Goal: Use online tool/utility: Utilize a website feature to perform a specific function

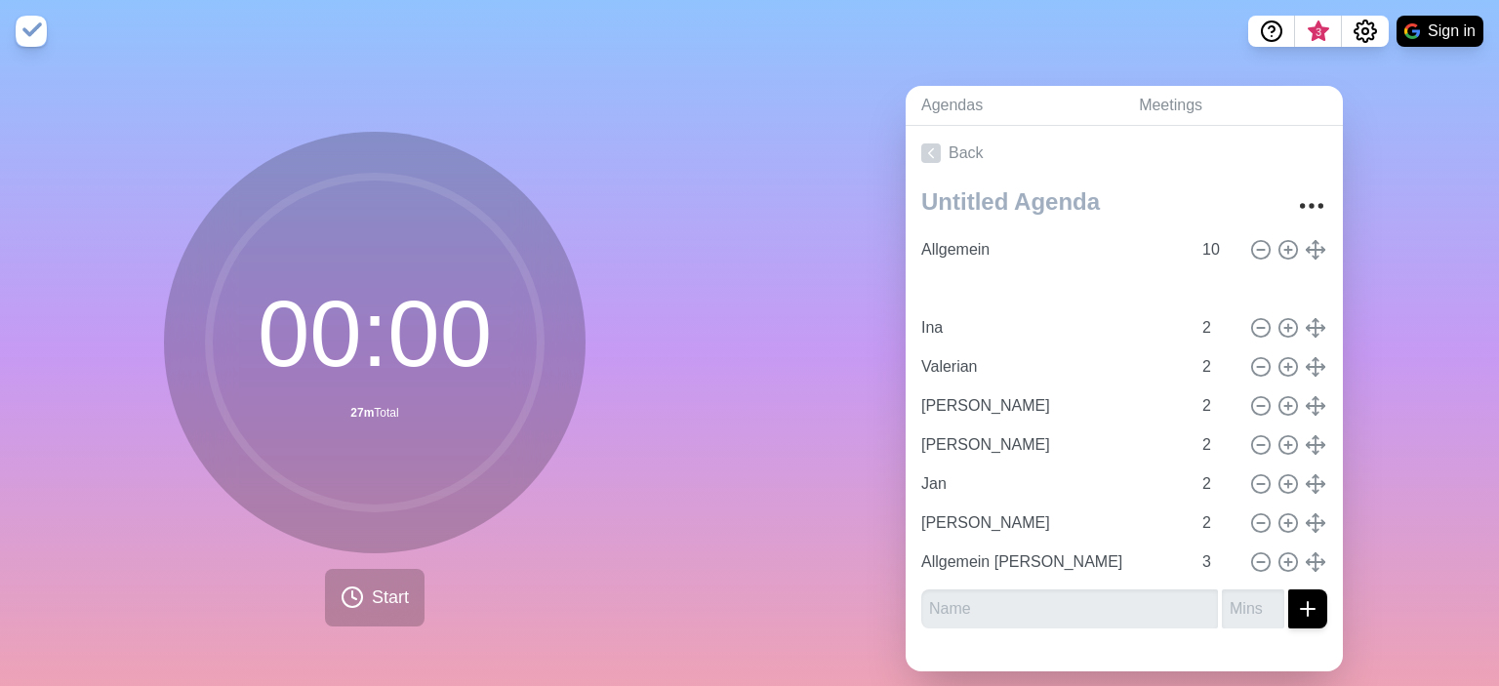
type input "[PERSON_NAME]"
type input "Ina"
click at [1257, 554] on icon at bounding box center [1260, 562] width 21 height 21
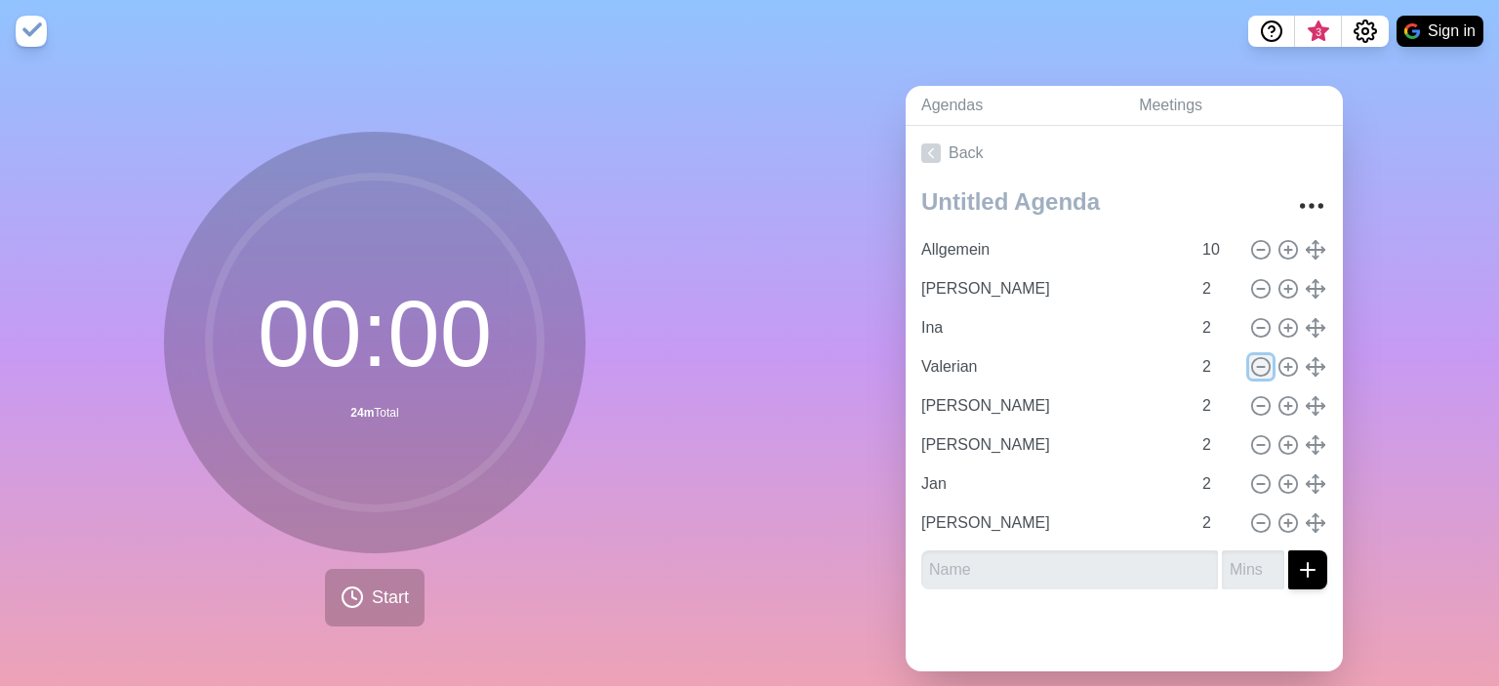
click at [1262, 356] on icon at bounding box center [1260, 366] width 21 height 21
type input "[PERSON_NAME]"
type input "Jan"
type input "[PERSON_NAME]"
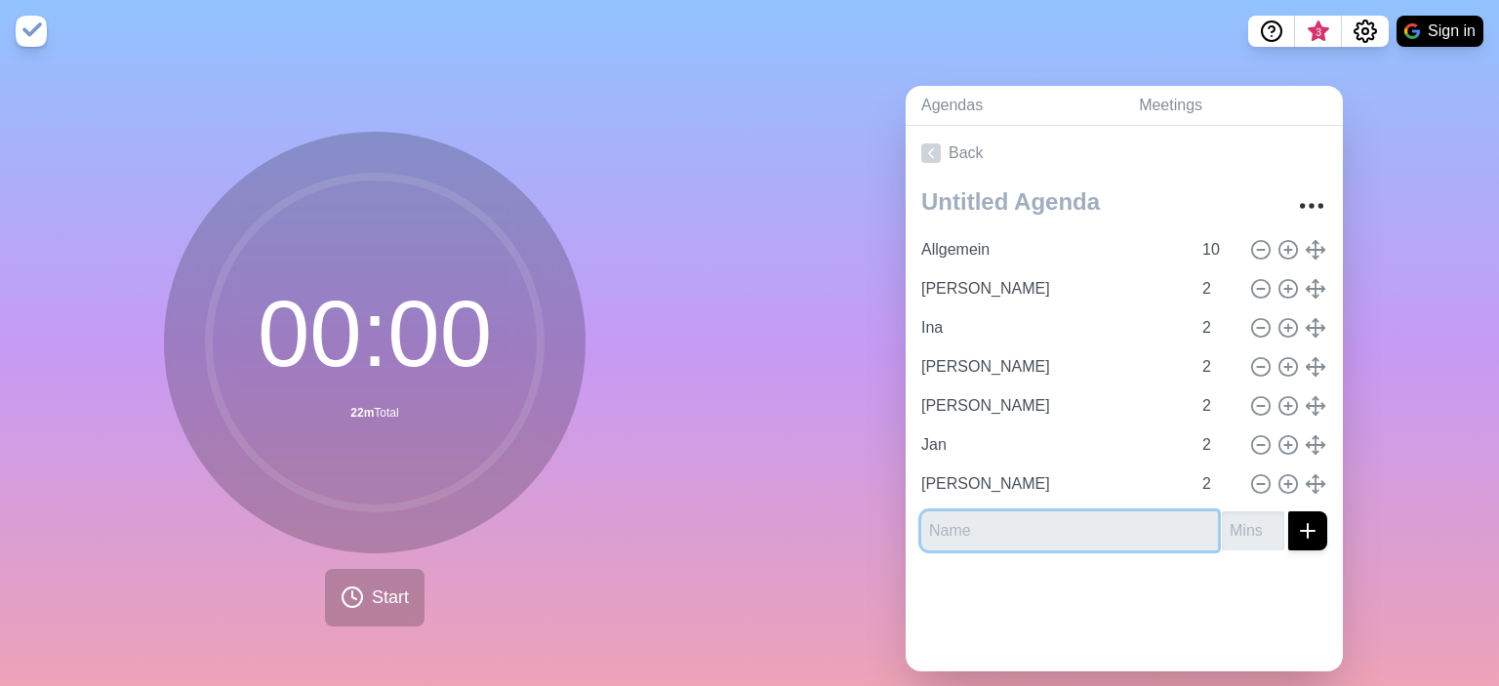
click at [1018, 511] on input "text" at bounding box center [1069, 530] width 297 height 39
type input "[PERSON_NAME]"
click at [1274, 521] on input "1" at bounding box center [1253, 530] width 62 height 39
type input "2"
click at [1274, 521] on input "2" at bounding box center [1253, 530] width 62 height 39
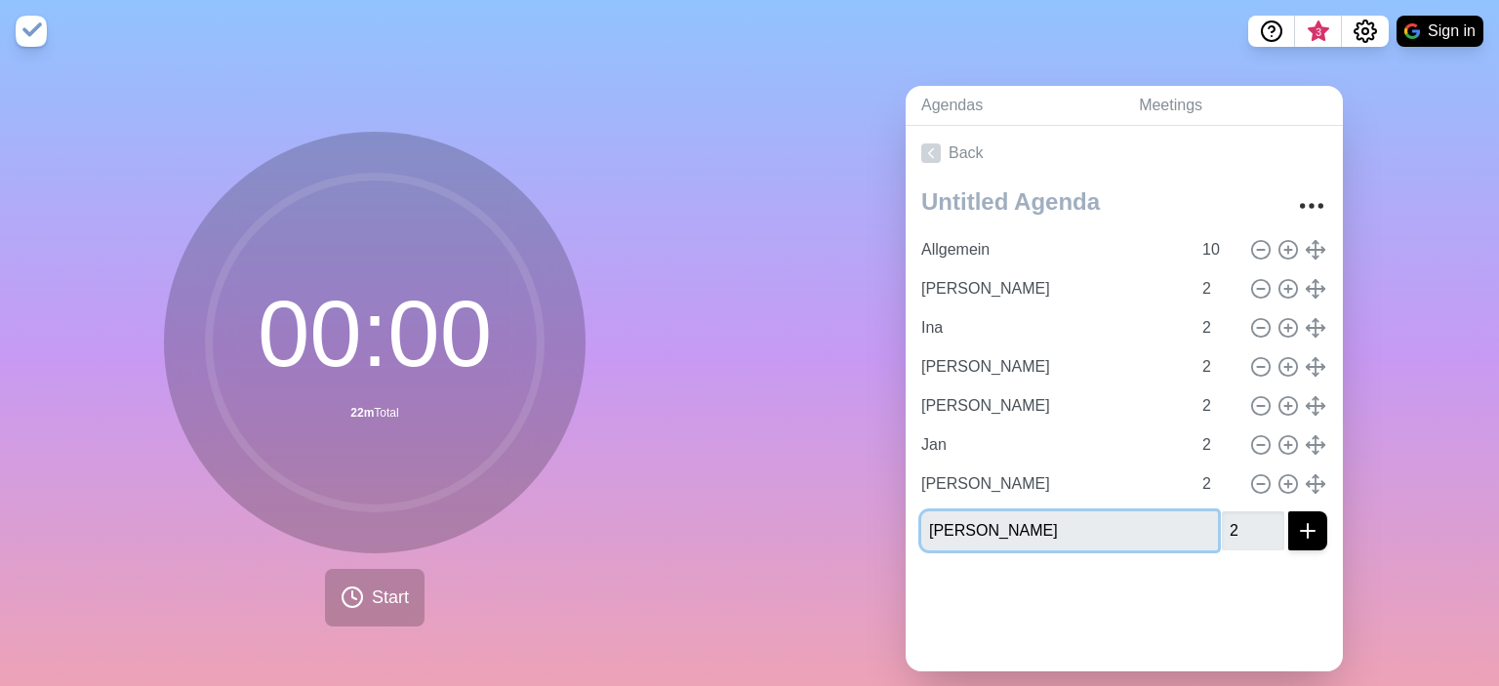
type input "[PERSON_NAME]"
click at [1311, 528] on icon "submit" at bounding box center [1307, 530] width 23 height 23
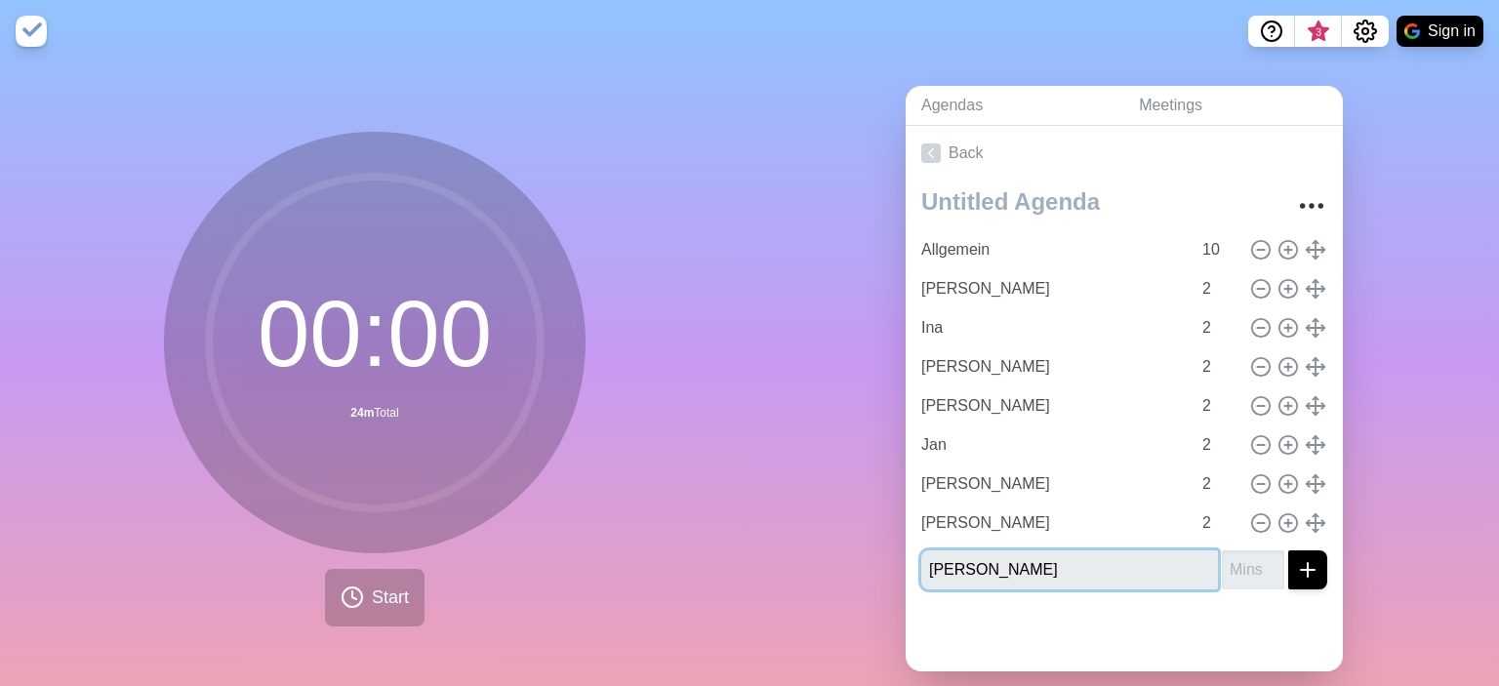
type input "[PERSON_NAME]"
click at [1270, 559] on input "1" at bounding box center [1253, 570] width 62 height 39
type input "2"
click at [1270, 559] on input "2" at bounding box center [1253, 570] width 62 height 39
type input "[PERSON_NAME]"
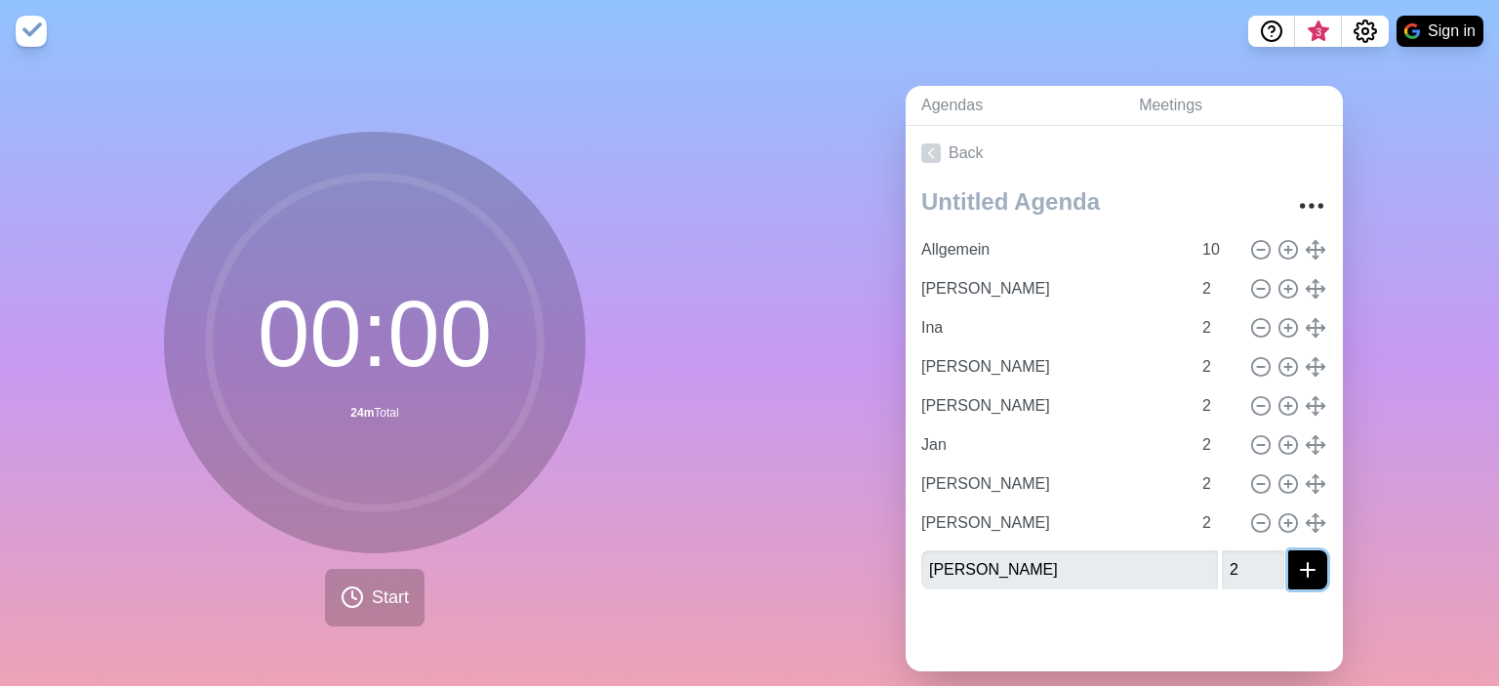
click at [1298, 558] on icon "submit" at bounding box center [1307, 569] width 23 height 23
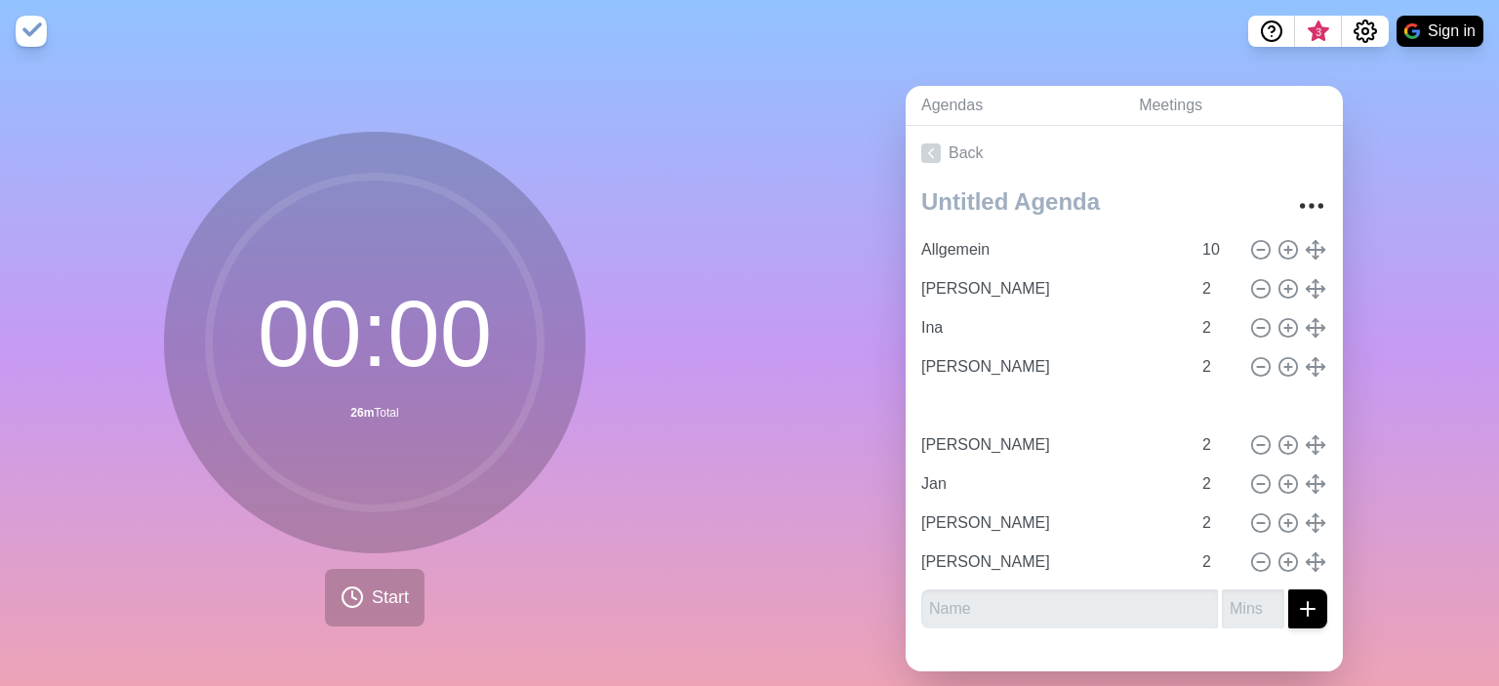
type input "[PERSON_NAME]"
type input "Jan"
type input "[PERSON_NAME]"
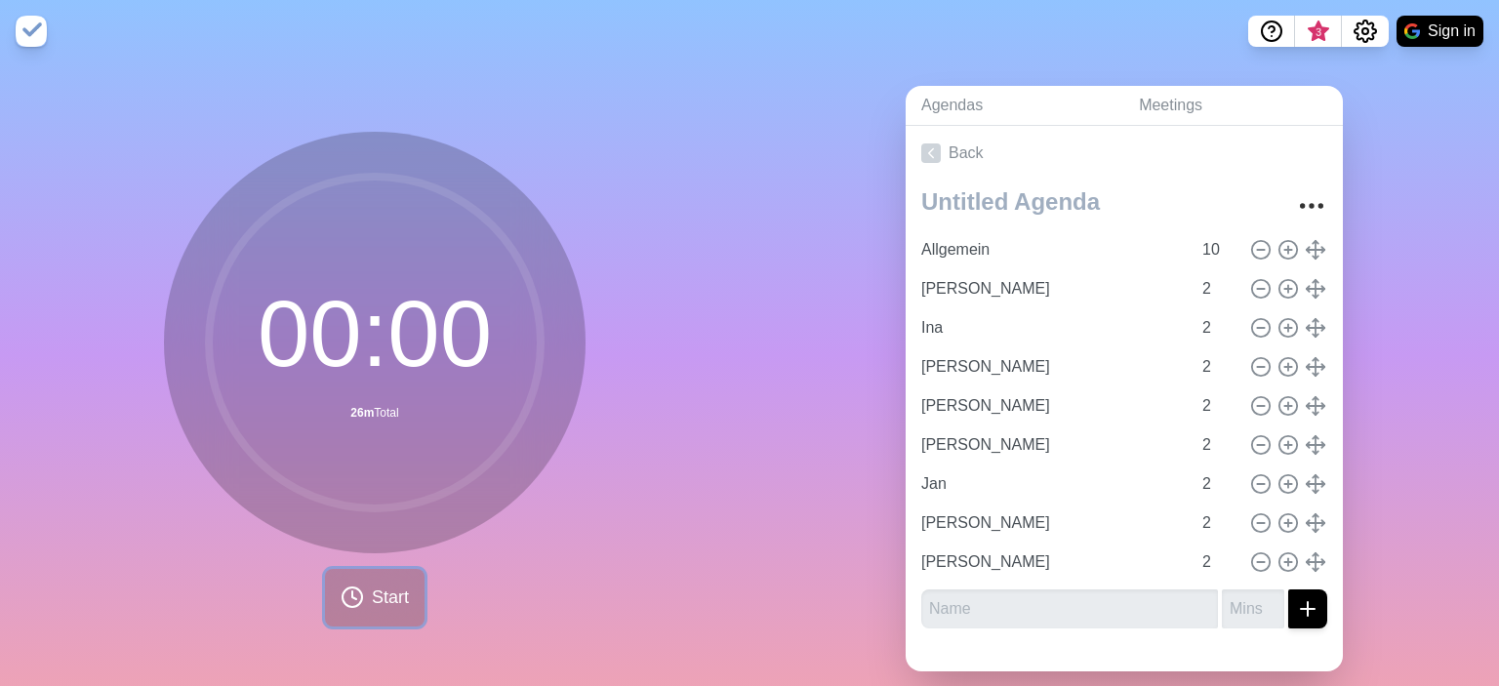
click at [368, 609] on button "Start" at bounding box center [375, 598] width 100 height 58
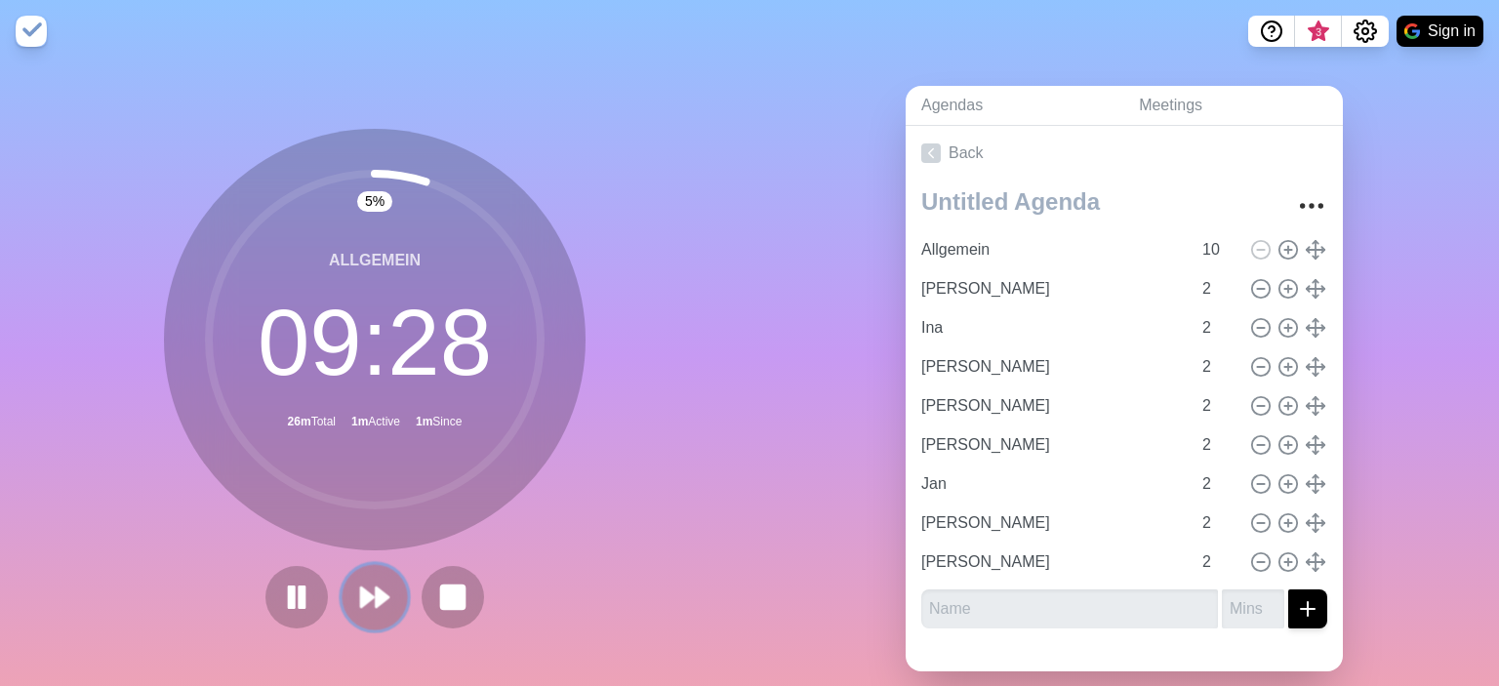
click at [376, 591] on polygon at bounding box center [382, 598] width 13 height 20
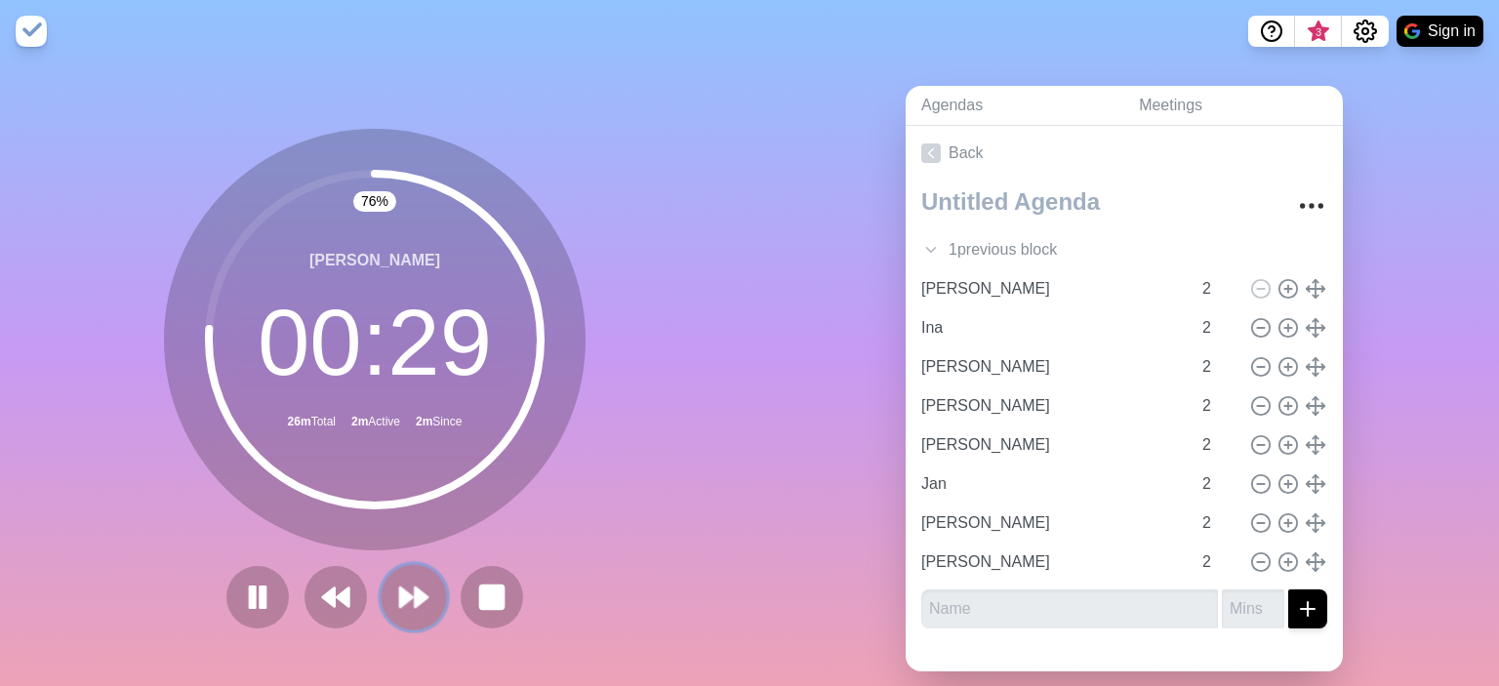
click at [400, 600] on polygon at bounding box center [406, 598] width 13 height 20
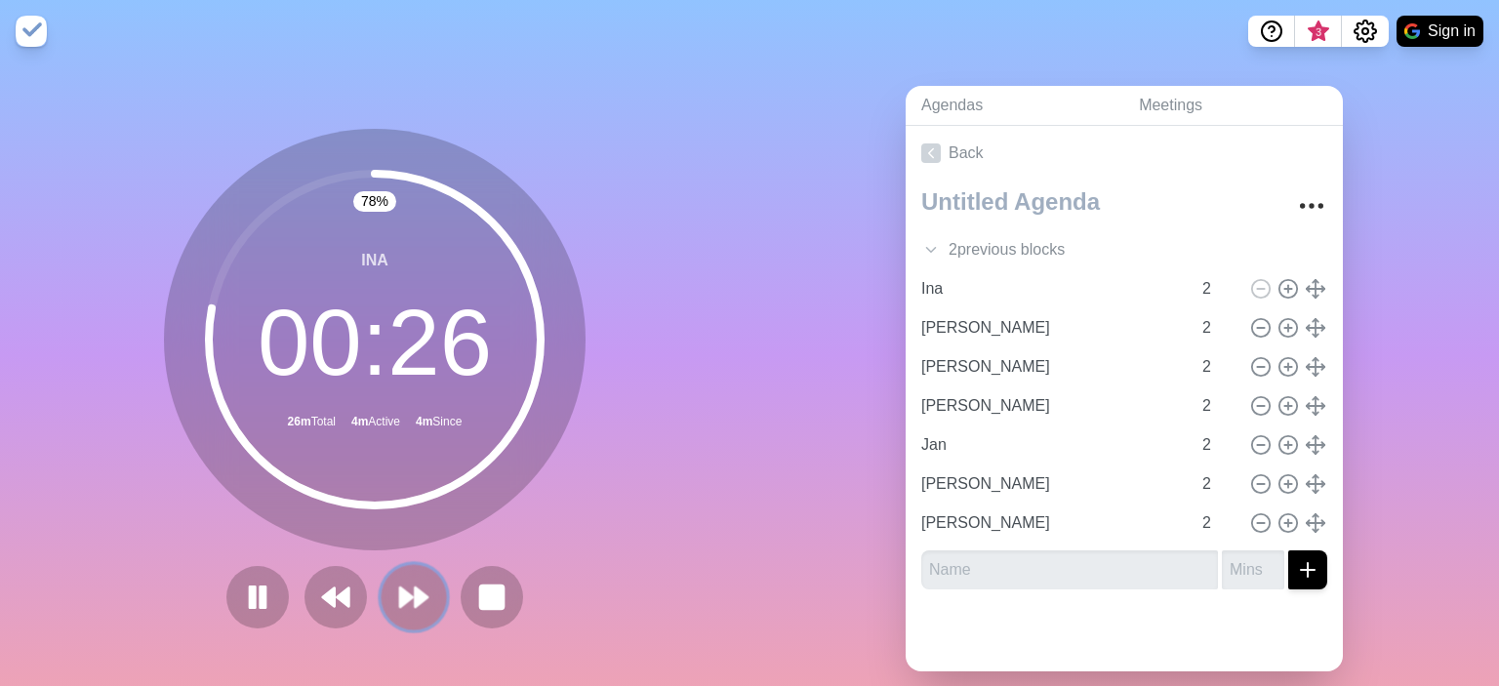
click at [412, 598] on polygon at bounding box center [406, 598] width 13 height 20
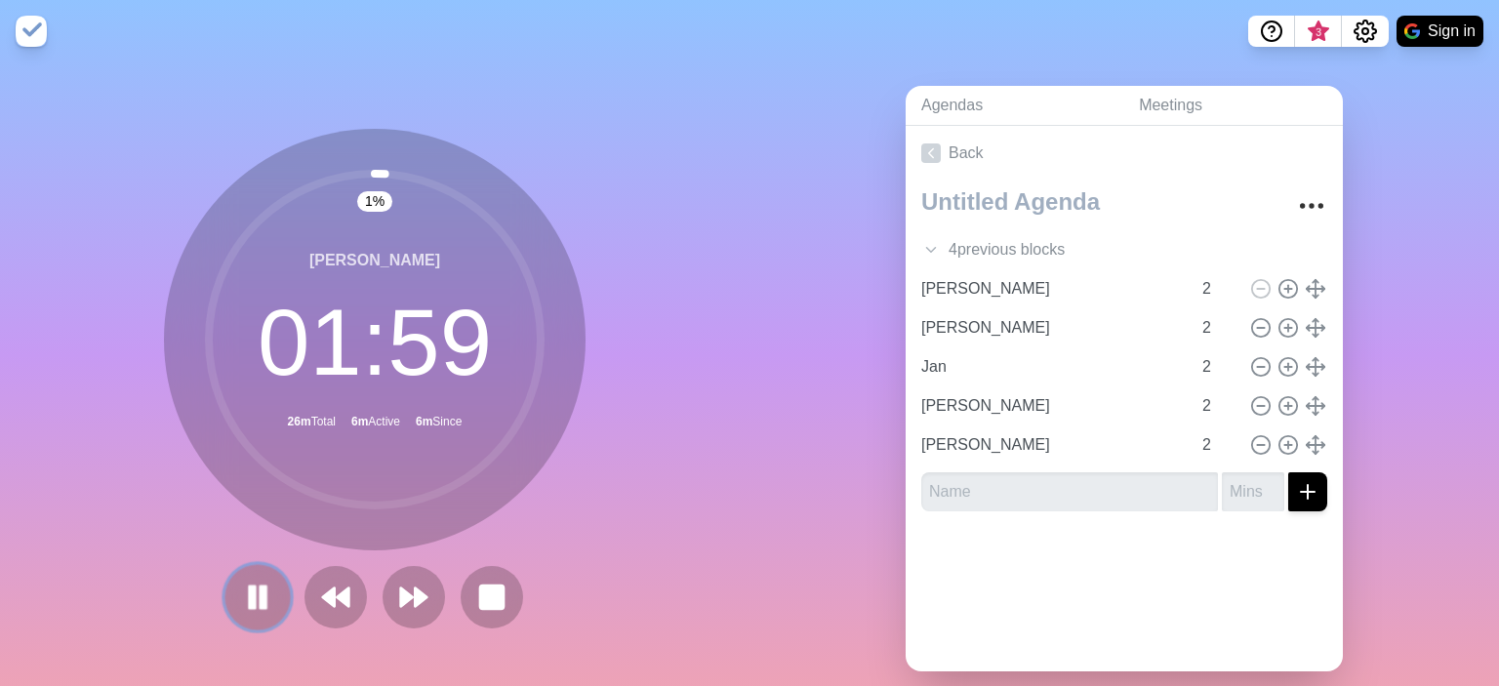
click at [254, 588] on rect at bounding box center [253, 597] width 6 height 21
click at [1370, 25] on icon "Settings" at bounding box center [1365, 30] width 21 height 21
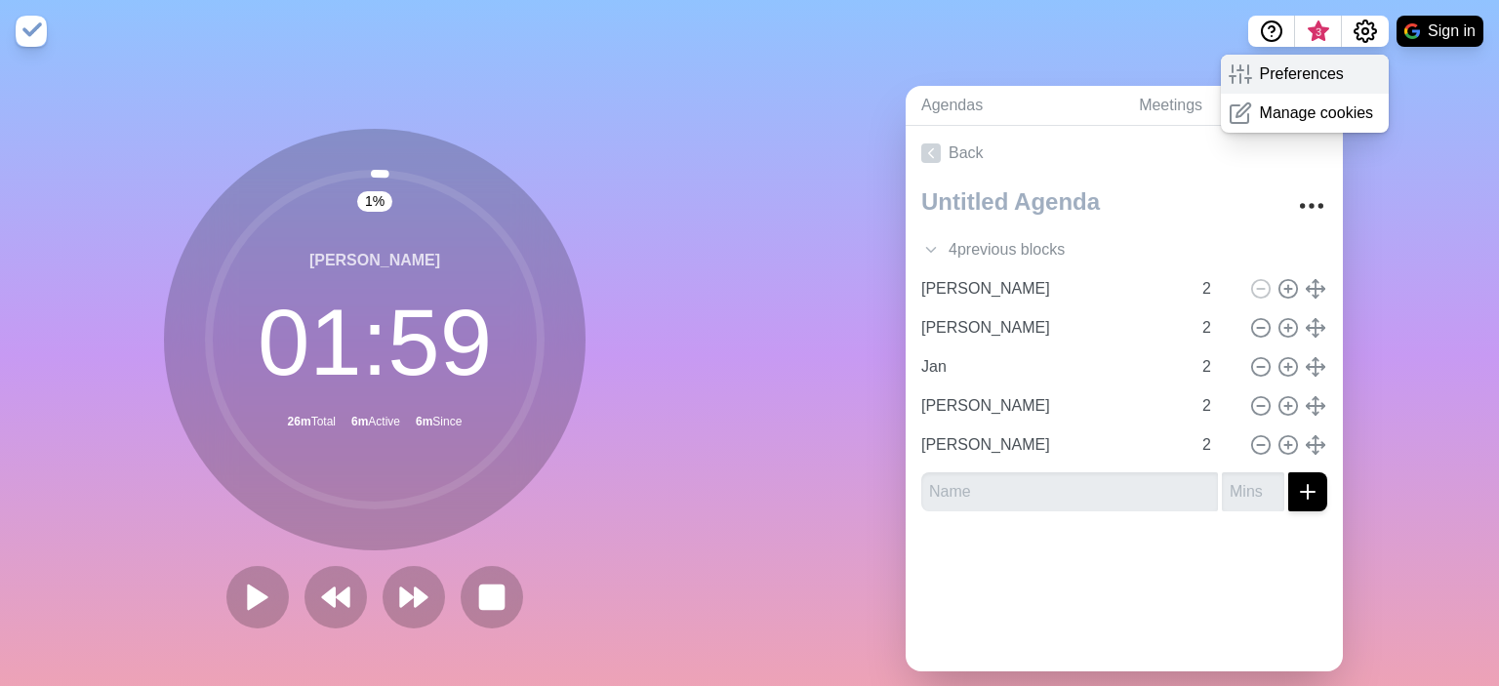
click at [1280, 77] on p "Preferences" at bounding box center [1302, 73] width 84 height 23
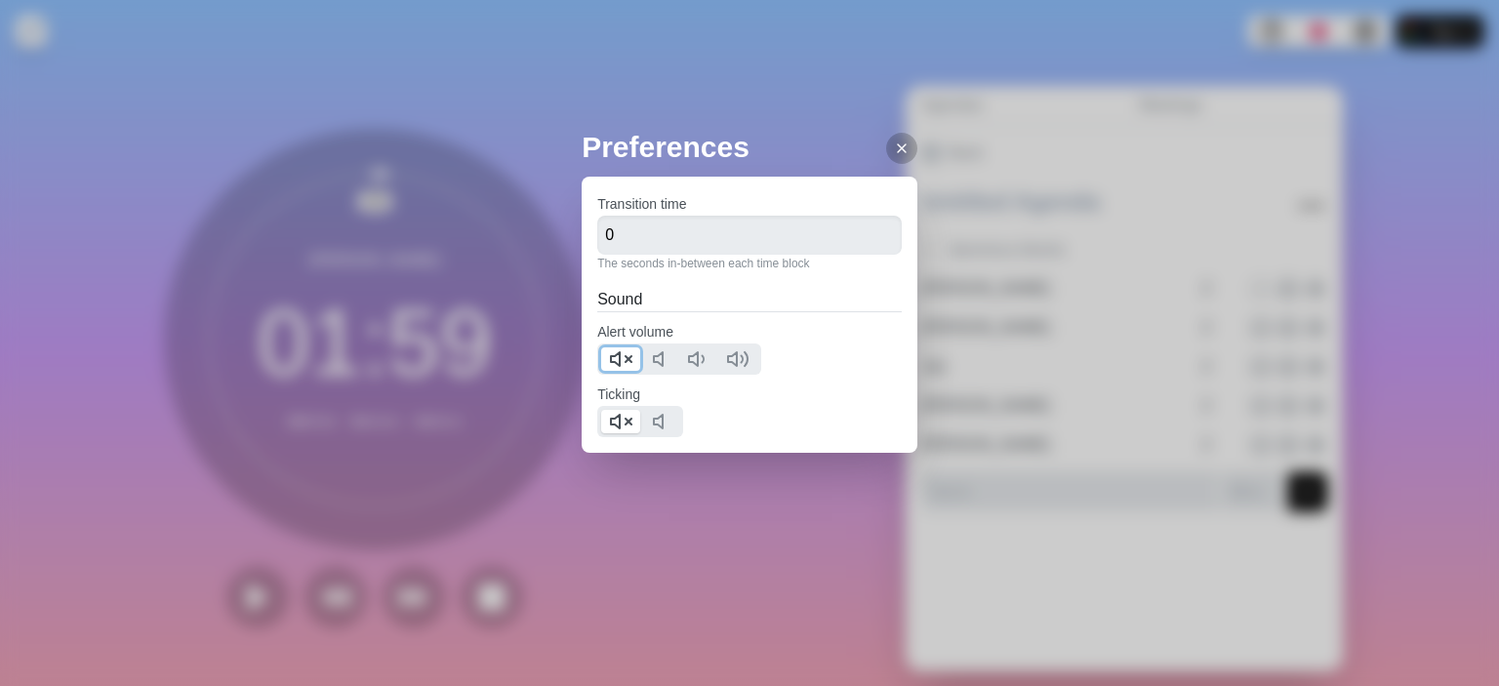
click at [631, 366] on icon at bounding box center [620, 359] width 23 height 23
click at [619, 421] on polygon at bounding box center [615, 422] width 9 height 14
click at [894, 143] on icon at bounding box center [902, 149] width 16 height 16
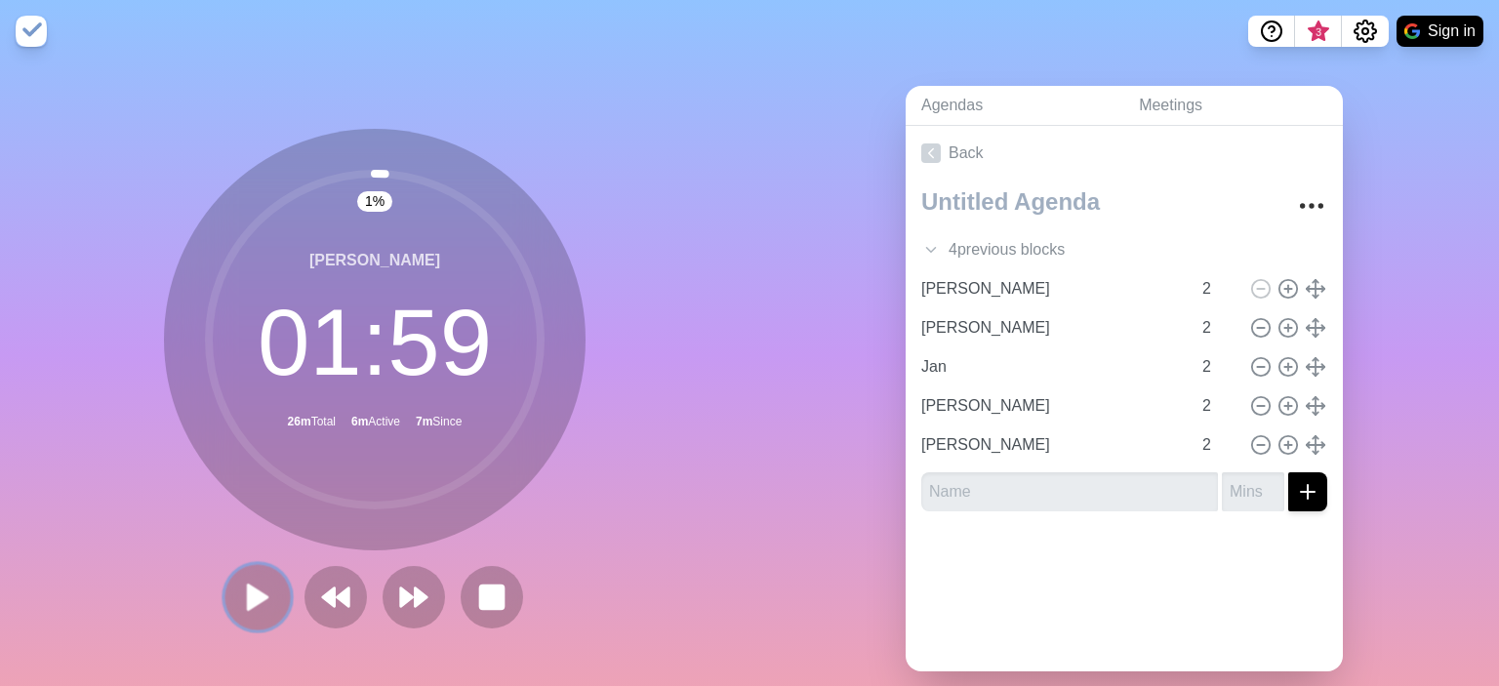
click at [265, 603] on icon at bounding box center [257, 597] width 33 height 33
click at [674, 129] on div "8 % [PERSON_NAME] 01 : 51 26m Total 6m Active 7m Since" at bounding box center [375, 386] width 750 height 648
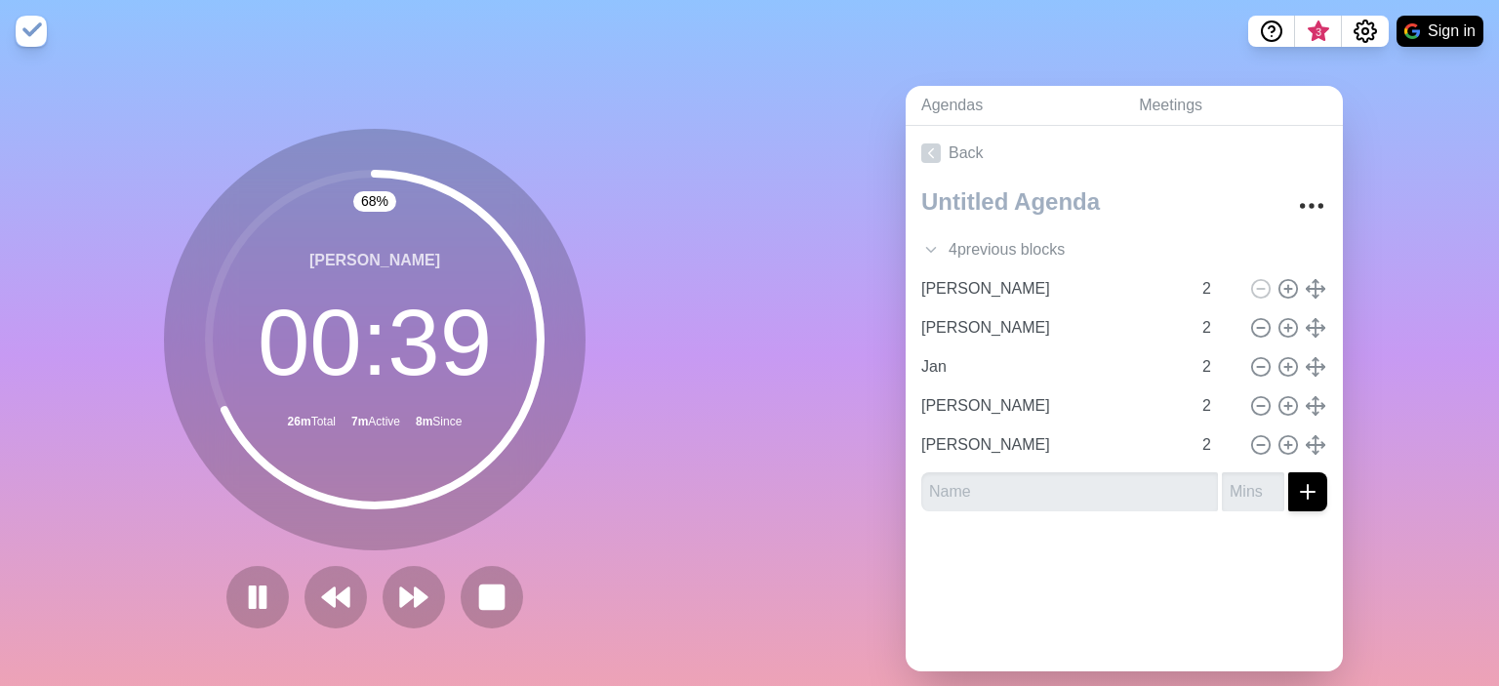
click at [575, 124] on div "68 % [PERSON_NAME] 00 : 39 26m Total 7m Active 8m Since" at bounding box center [375, 386] width 750 height 648
click at [405, 612] on icon at bounding box center [413, 597] width 33 height 33
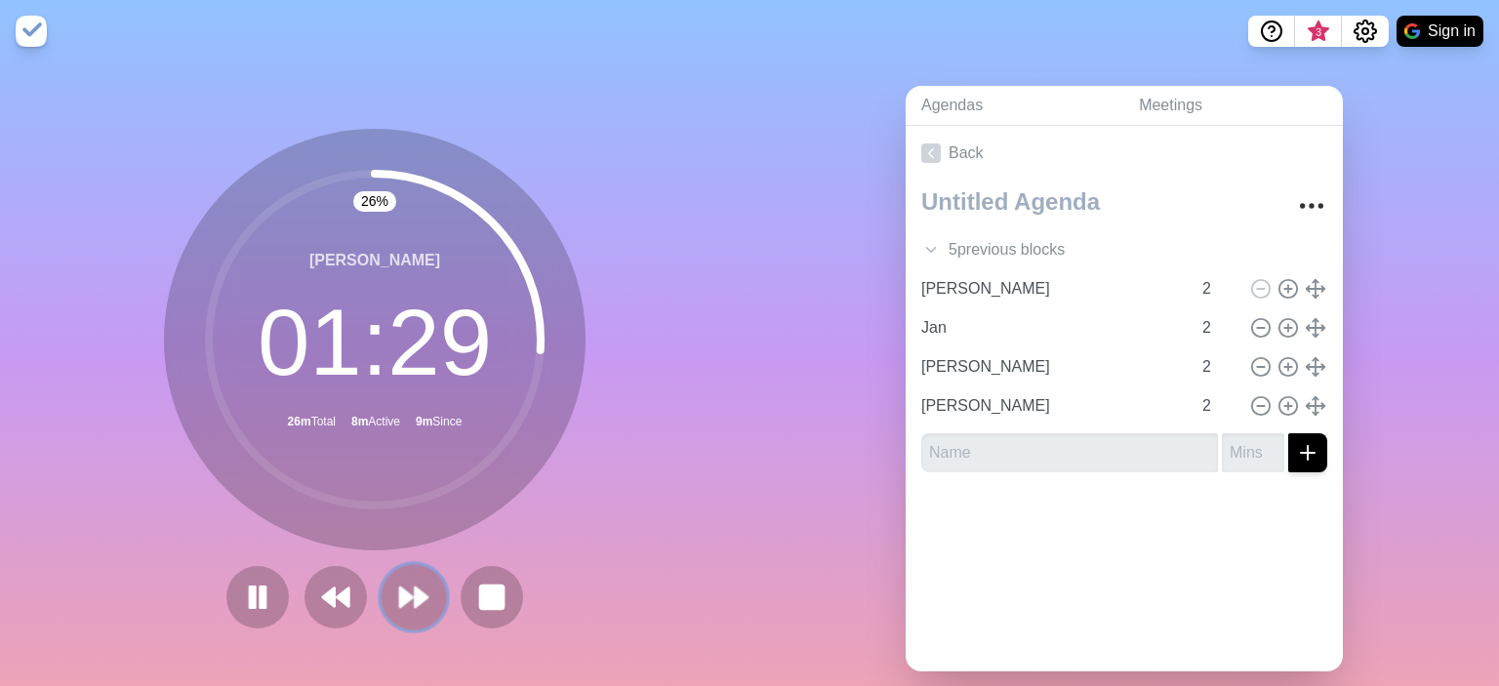
click at [419, 590] on polygon at bounding box center [421, 598] width 13 height 20
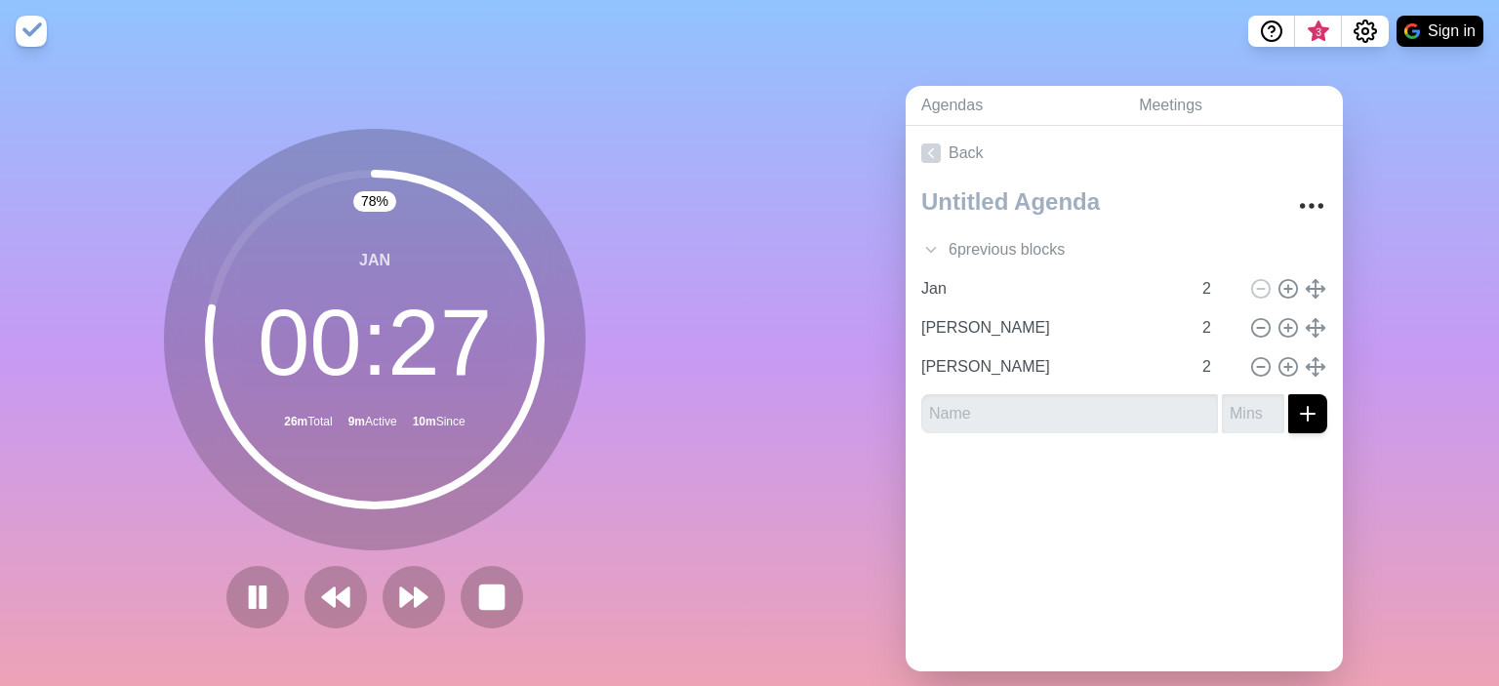
click at [756, 229] on div "Agendas Meetings Back 6 previous block s Allgemein 10 Moritz V 2 Ina 2 Moritz R…" at bounding box center [1125, 386] width 750 height 648
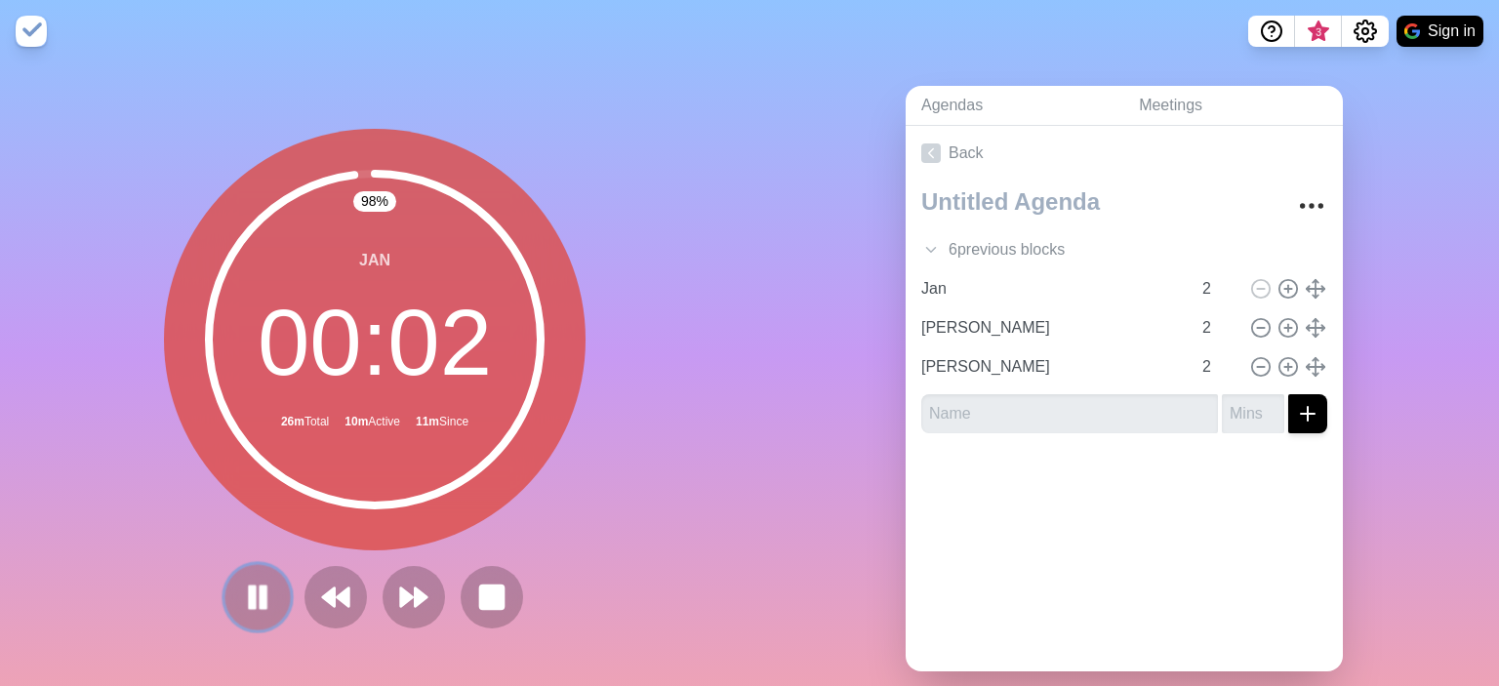
click at [253, 603] on rect at bounding box center [253, 597] width 6 height 21
click at [251, 585] on icon at bounding box center [257, 597] width 33 height 33
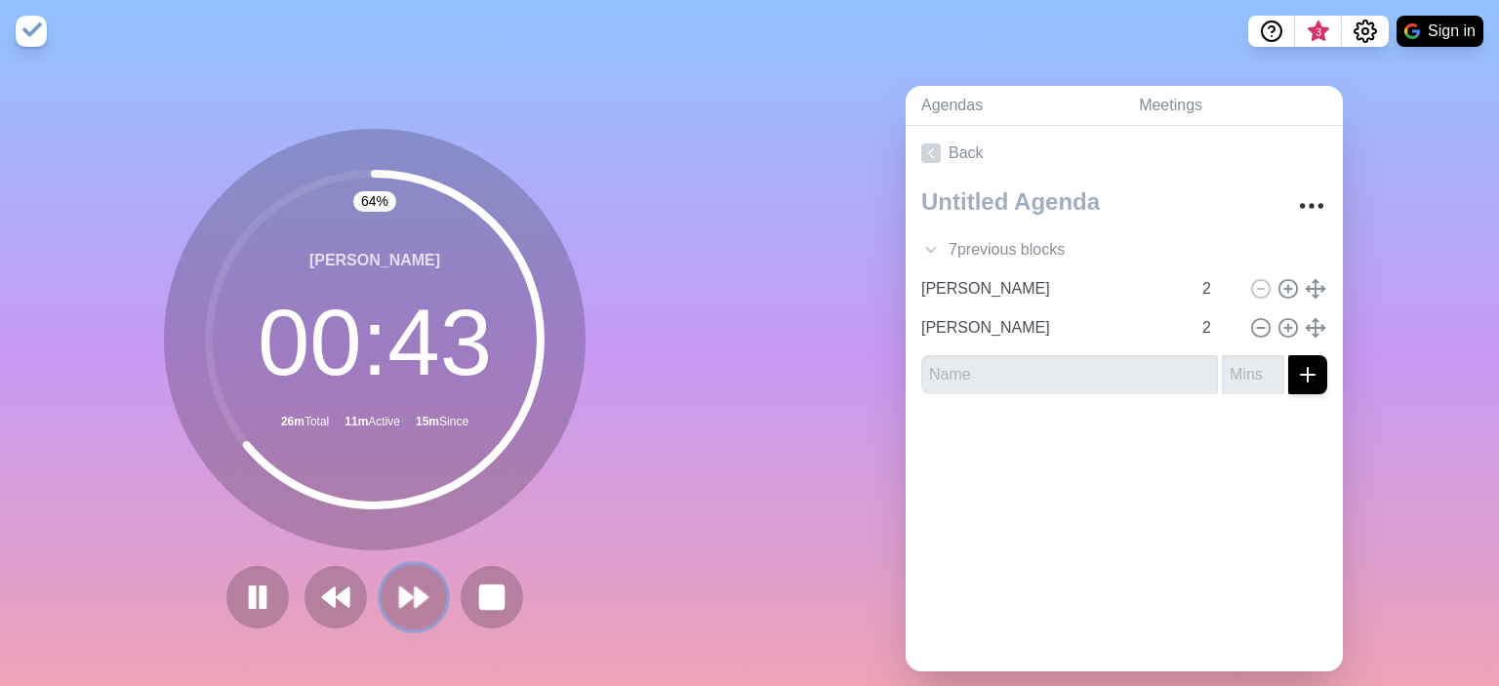
click at [417, 593] on polygon at bounding box center [421, 598] width 13 height 20
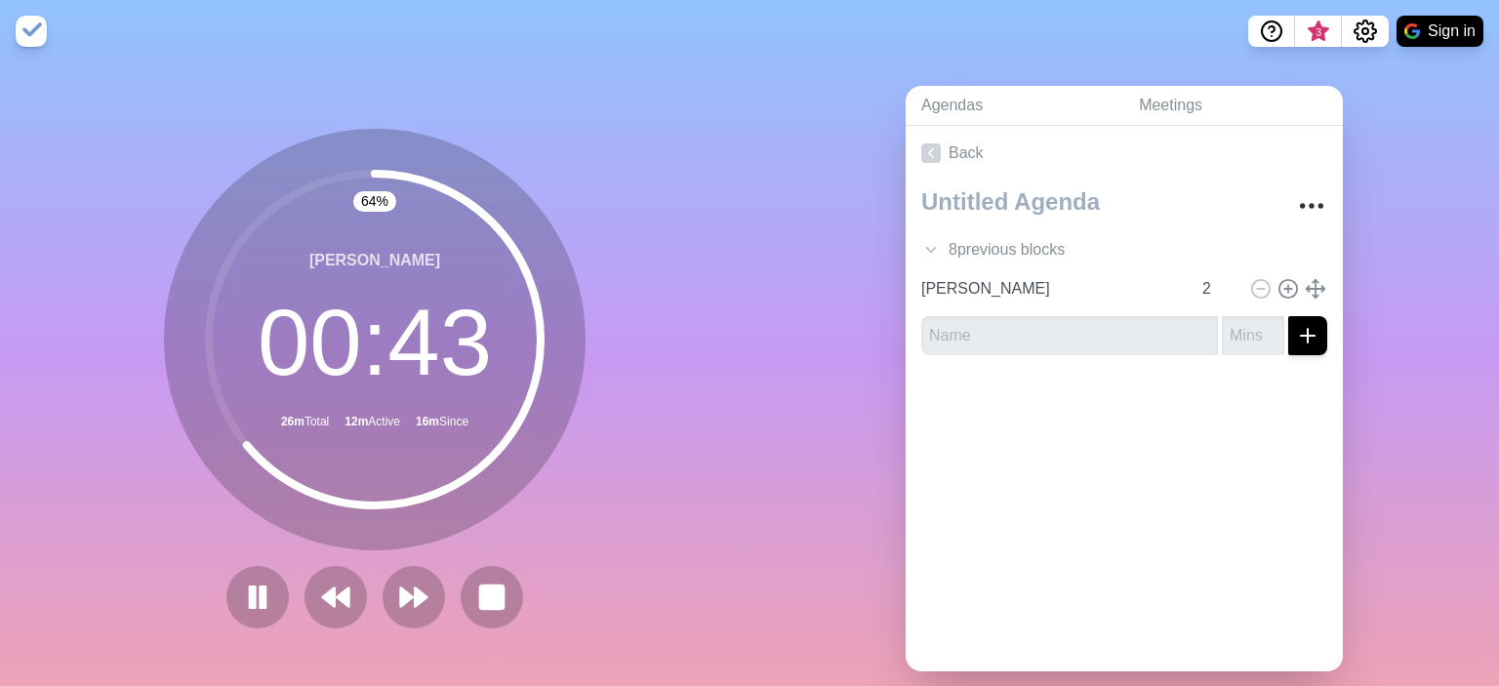
click at [759, 108] on div "Agendas Meetings Back 8 previous block s Allgemein 10 Moritz V 2 Ina 2 Moritz R…" at bounding box center [1125, 386] width 750 height 648
